Goal: Obtain resource: Obtain resource

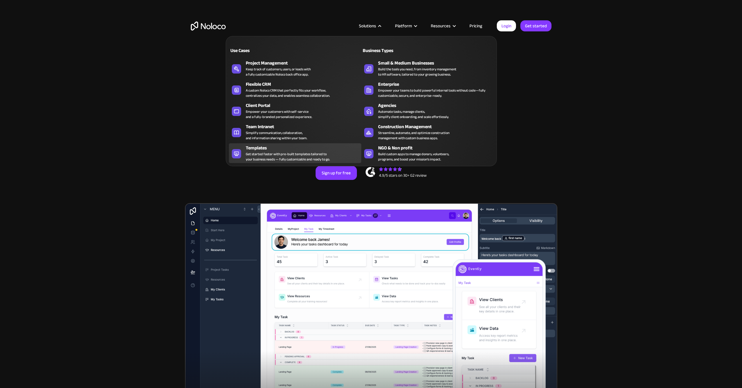
click at [252, 149] on div "Templates" at bounding box center [305, 148] width 118 height 7
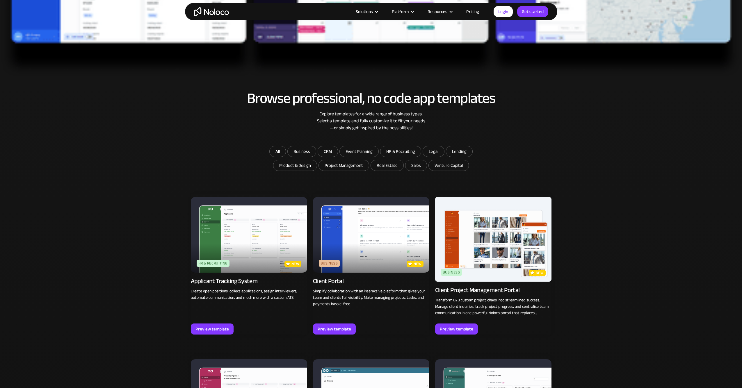
scroll to position [309, 0]
click at [399, 152] on input "HR & Recruiting" at bounding box center [400, 151] width 40 height 10
checkbox input "true"
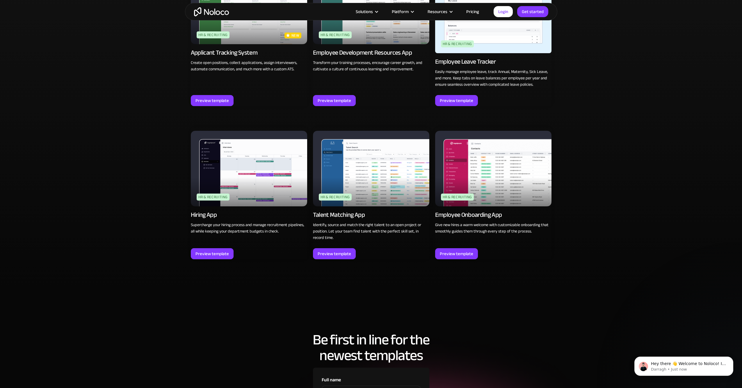
scroll to position [0, 0]
click at [501, 200] on img at bounding box center [493, 169] width 116 height 76
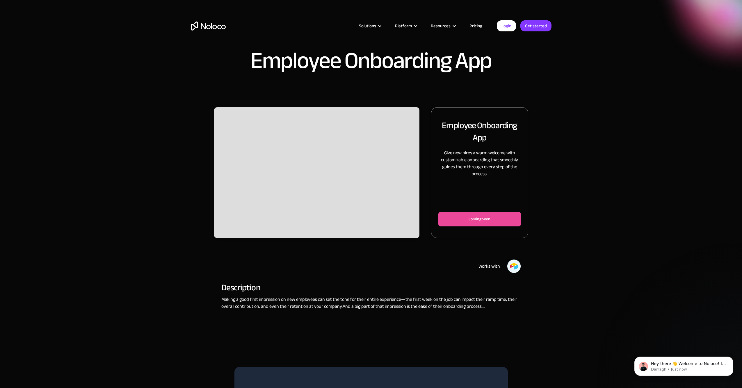
click at [366, 190] on div "Slide 2 of 2." at bounding box center [317, 172] width 206 height 131
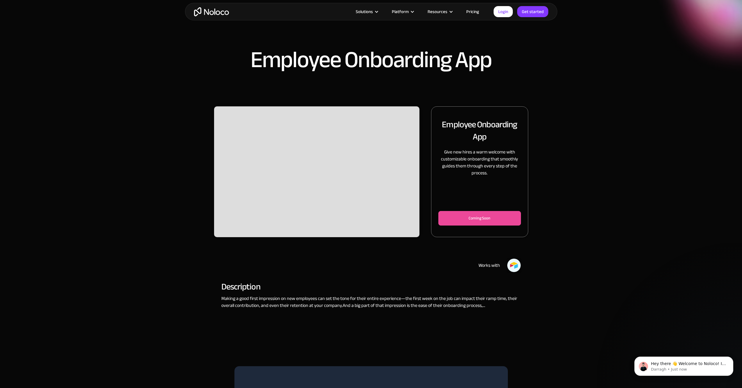
scroll to position [1, 0]
click at [476, 219] on div "Coming Soon" at bounding box center [479, 218] width 63 height 7
click at [363, 179] on div "Slide 2 of 2." at bounding box center [317, 171] width 206 height 131
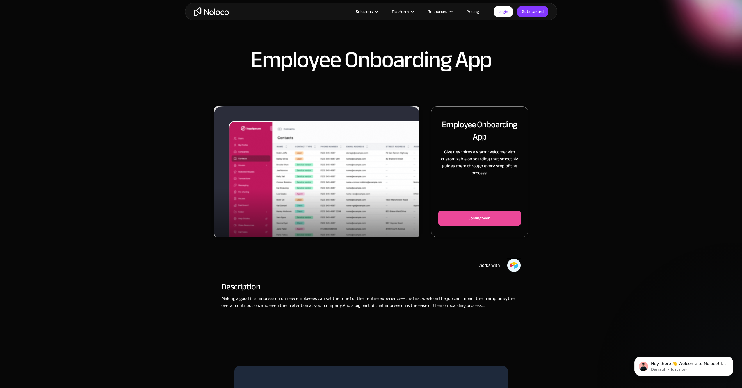
click at [316, 176] on img "1 of 3" at bounding box center [317, 172] width 206 height 133
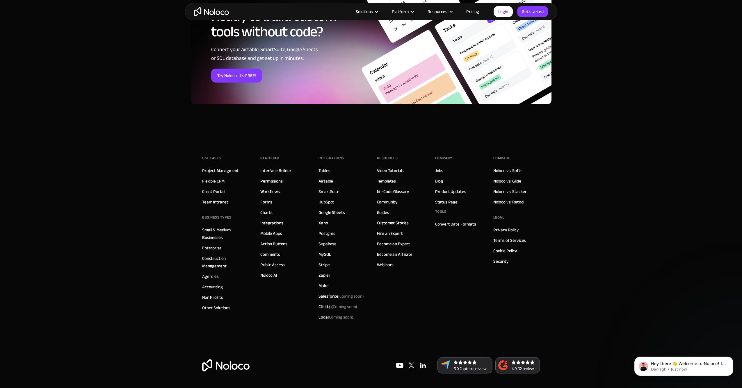
scroll to position [744, 0]
